Goal: Transaction & Acquisition: Purchase product/service

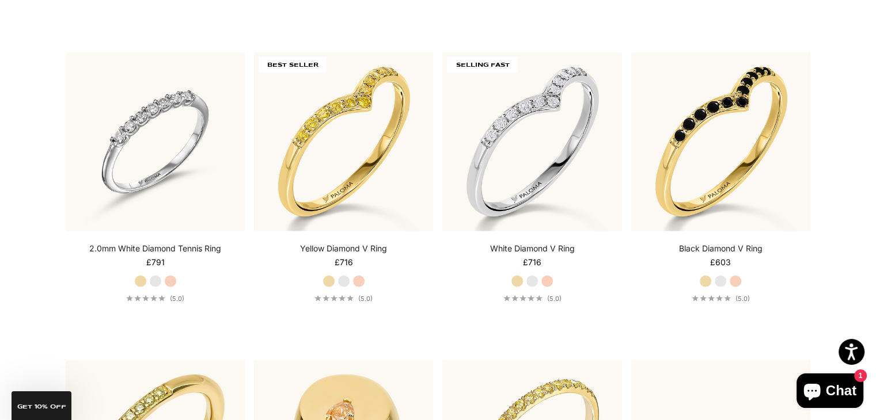
scroll to position [2762, 0]
click at [136, 275] on label "Yellow Gold" at bounding box center [140, 281] width 13 height 13
click at [141, 275] on label "Yellow Gold" at bounding box center [140, 281] width 13 height 13
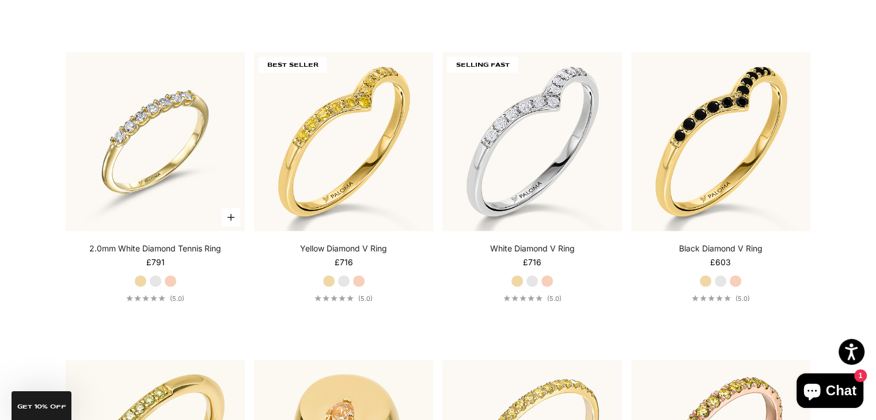
click at [195, 195] on img at bounding box center [155, 141] width 179 height 179
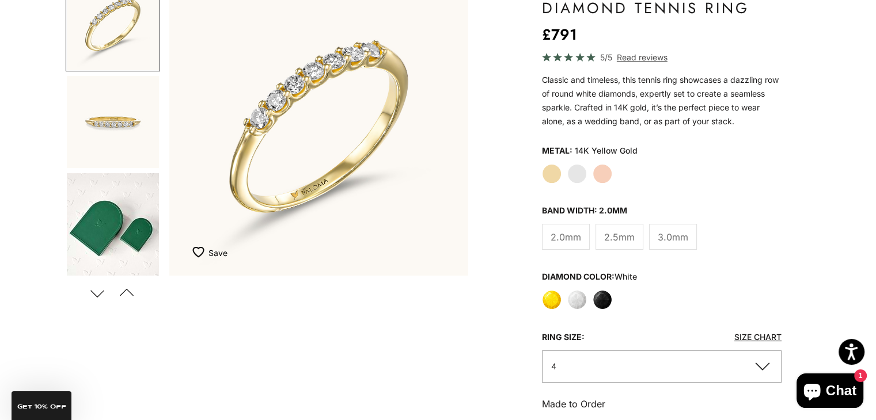
scroll to position [94, 0]
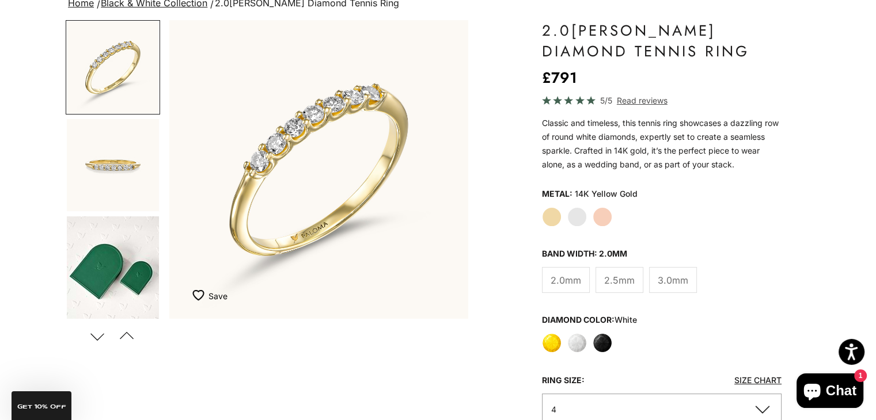
click at [604, 284] on span "2.5mm" at bounding box center [619, 280] width 31 height 15
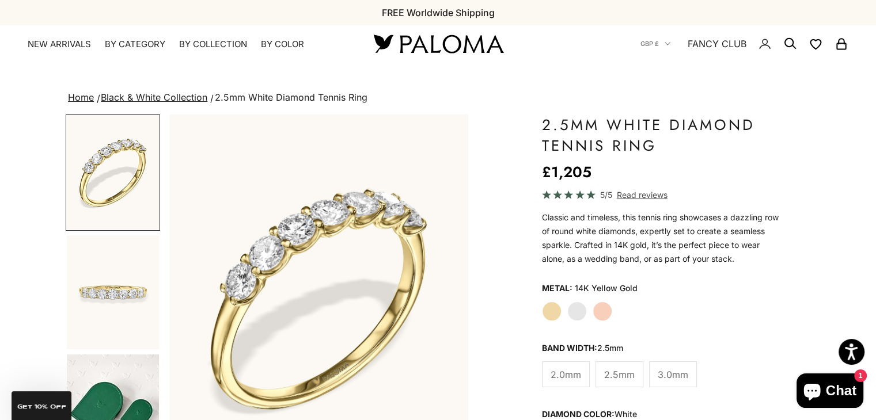
click at [666, 373] on span "3.0mm" at bounding box center [673, 374] width 31 height 15
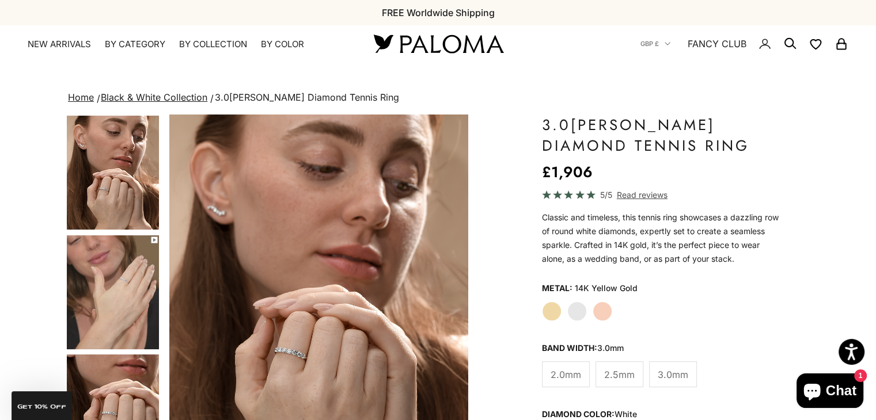
scroll to position [78, 0]
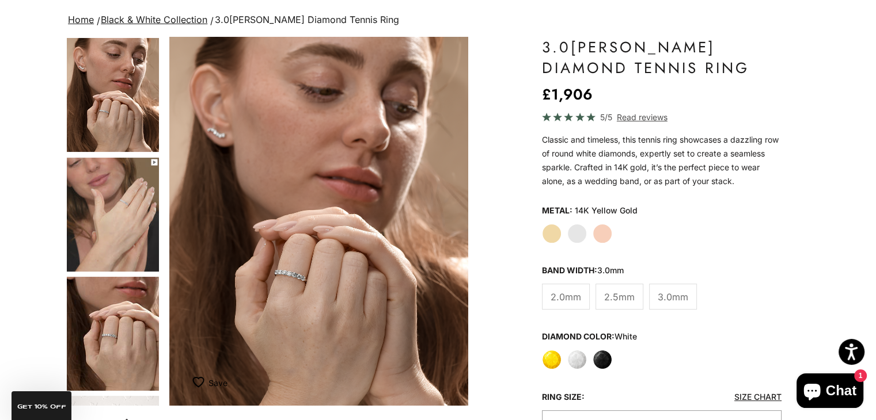
click at [614, 291] on span "2.5mm" at bounding box center [619, 297] width 31 height 15
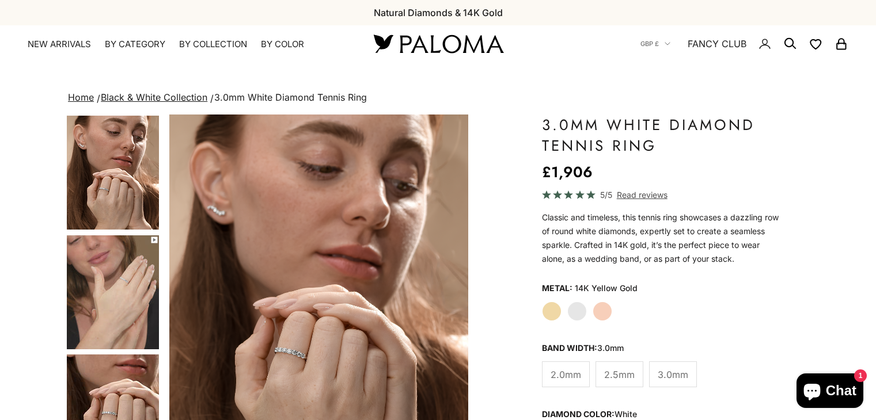
scroll to position [78, 0]
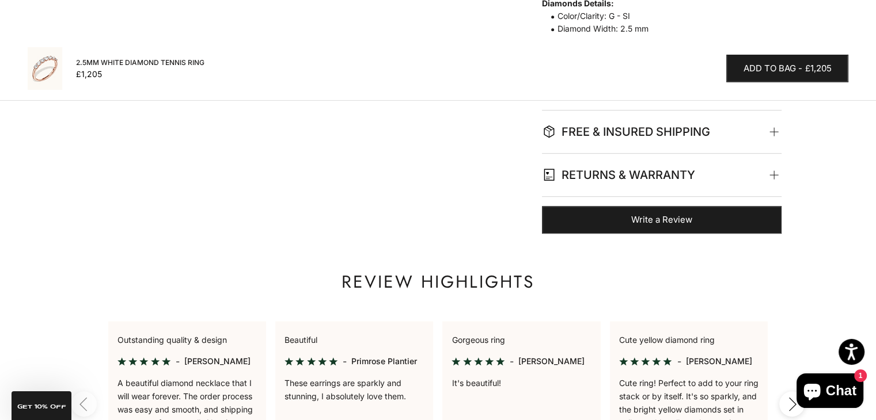
scroll to position [772, 0]
